Goal: Understand site structure: Understand site structure

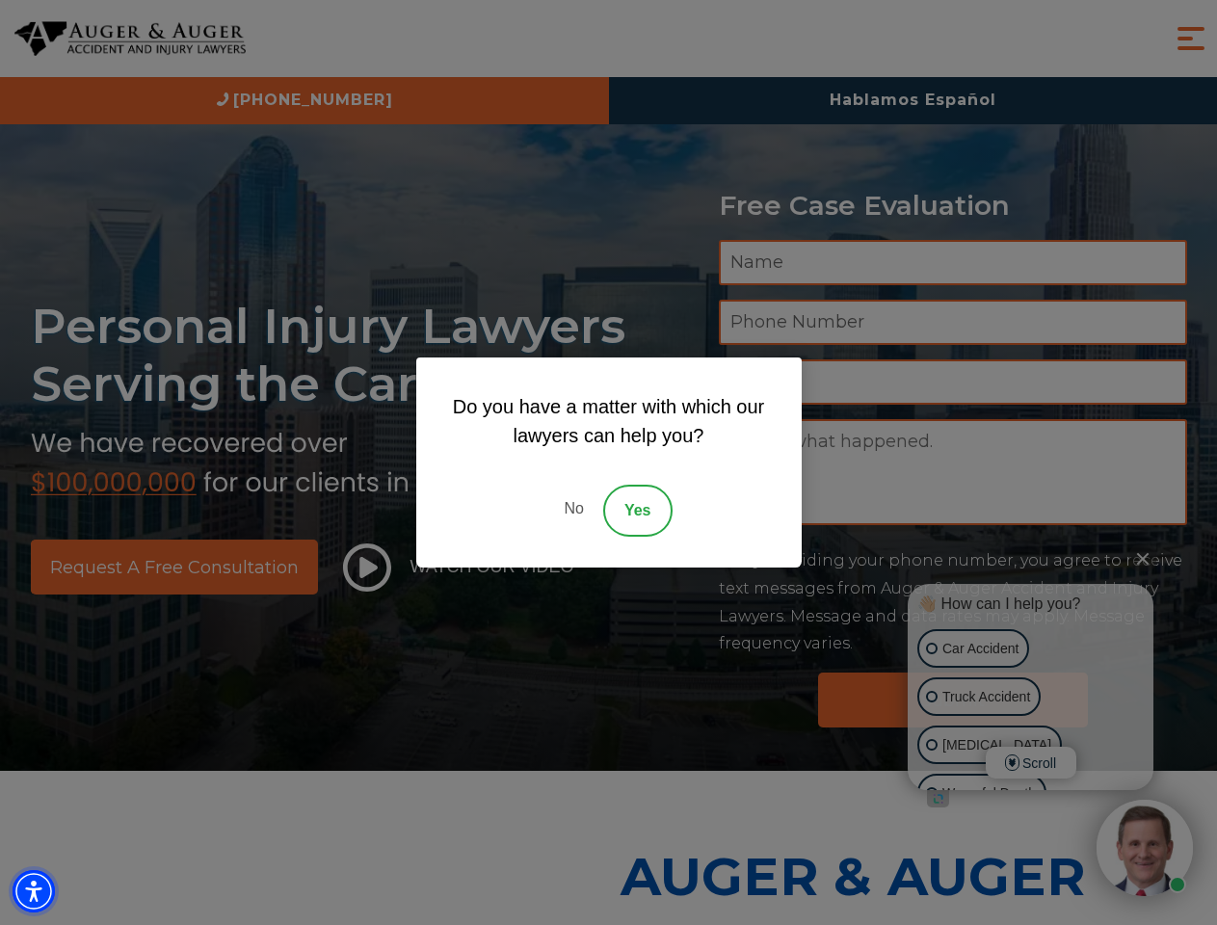
click at [34, 891] on img "Accessibility Menu" at bounding box center [34, 891] width 42 height 42
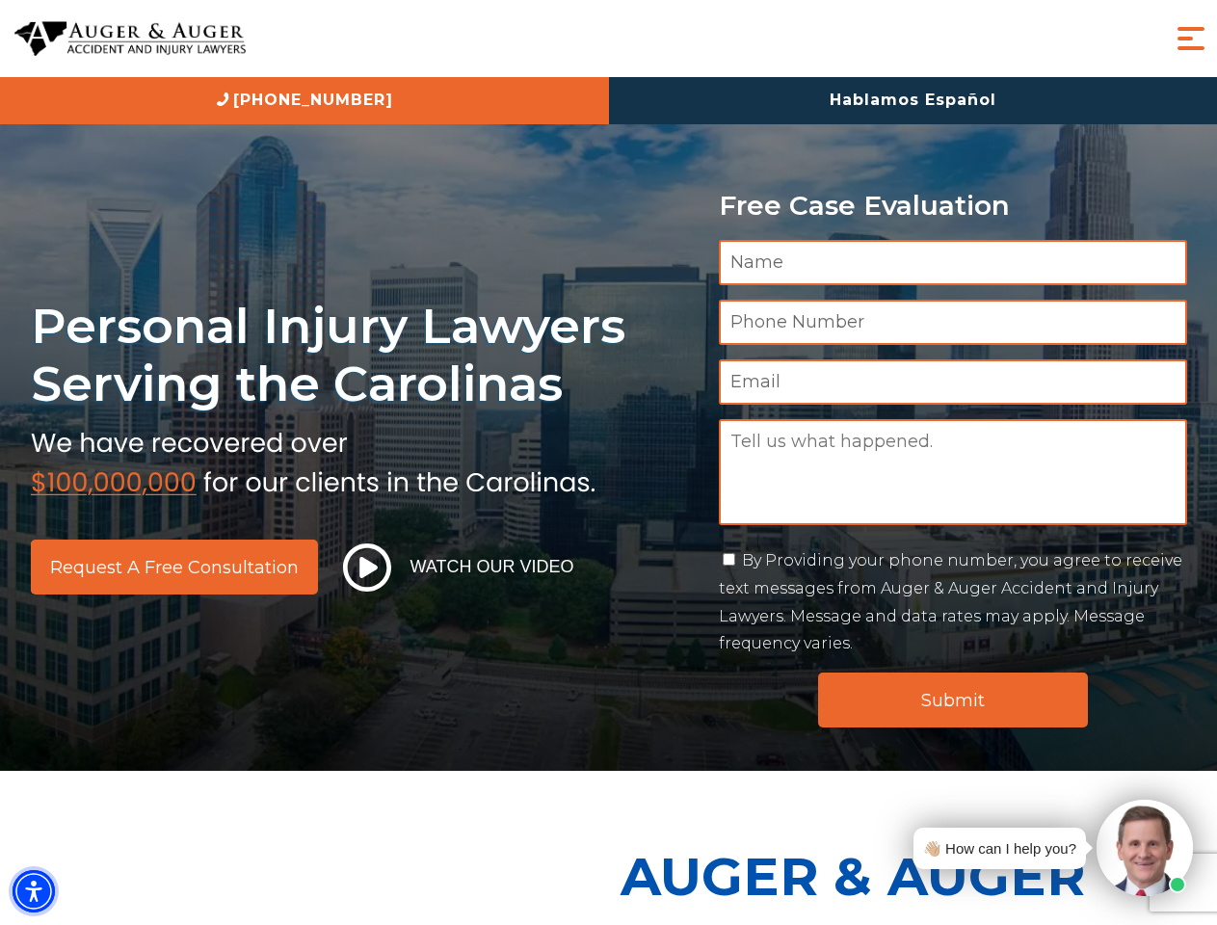
click at [34, 891] on img "Accessibility Menu" at bounding box center [34, 891] width 42 height 42
